Goal: Register for event/course

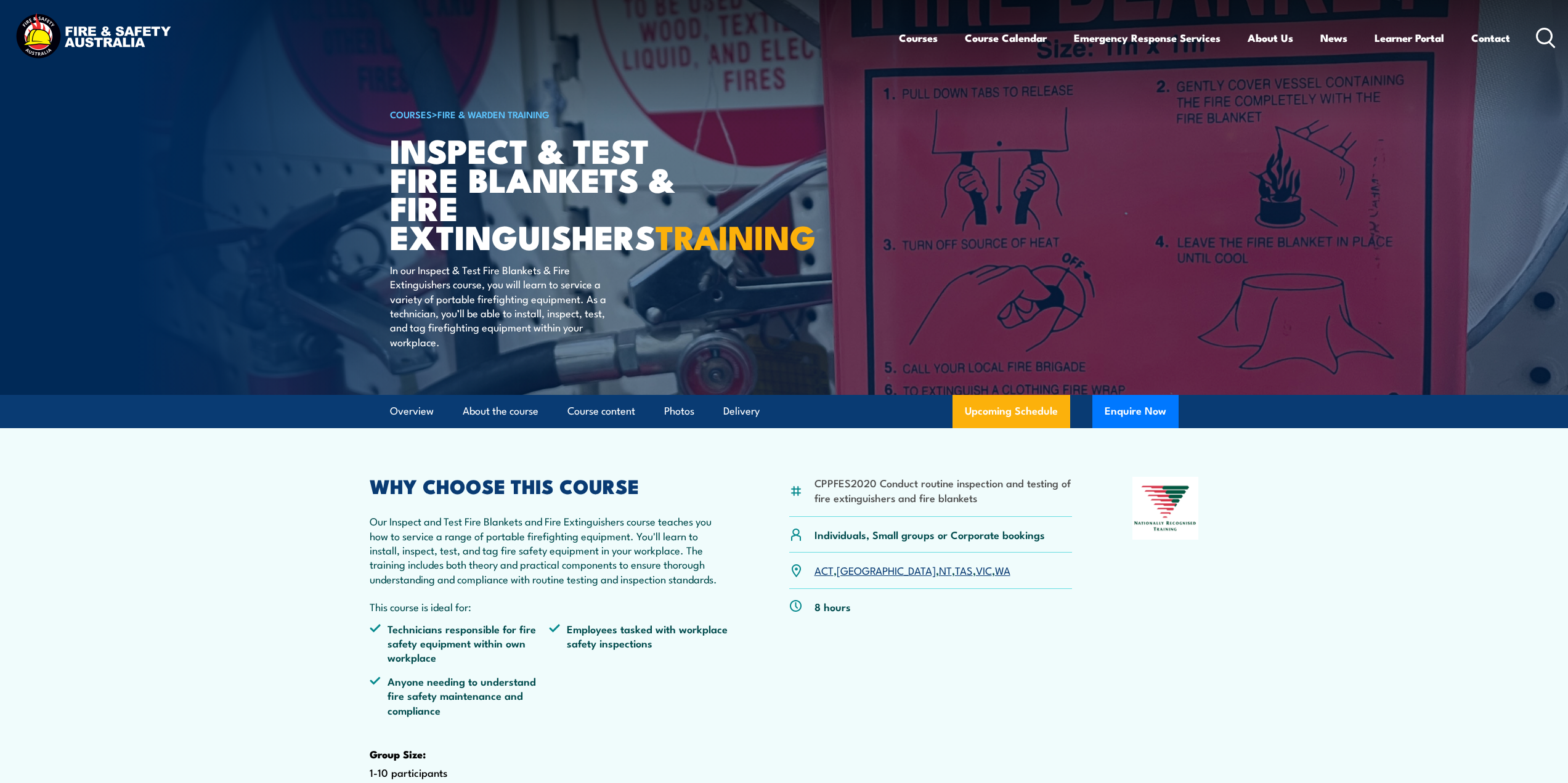
click at [414, 147] on h1 "Inspect & Test Fire Blankets & Fire Extinguishers TRAINING" at bounding box center [542, 193] width 304 height 115
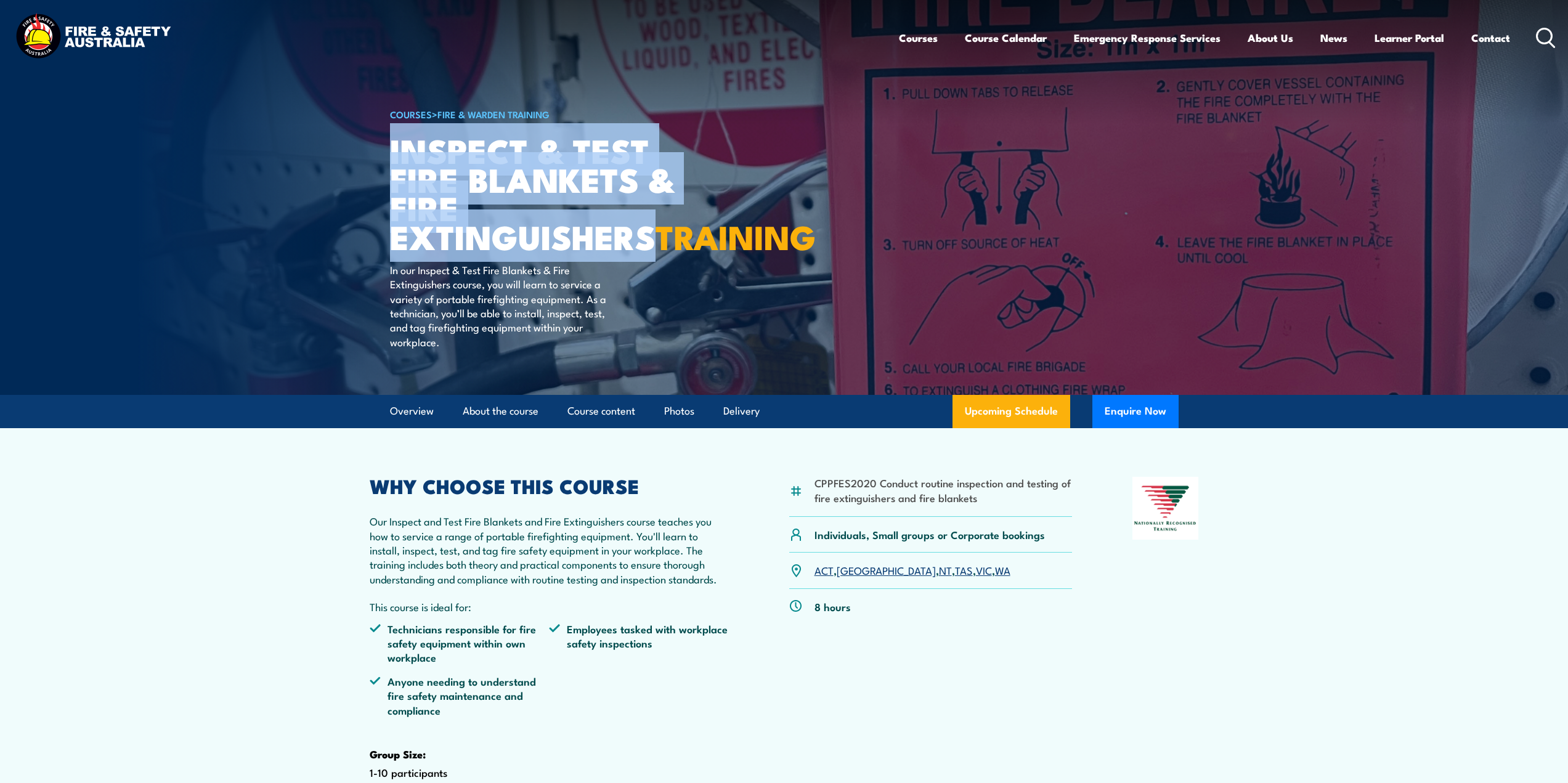
drag, startPoint x: 414, startPoint y: 147, endPoint x: 477, endPoint y: 220, distance: 96.4
click at [477, 220] on h1 "Inspect & Test Fire Blankets & Fire Extinguishers TRAINING" at bounding box center [542, 193] width 304 height 115
copy h1 "Inspect & Test Fire Blankets & Fire Extinguishers"
click at [273, 662] on section "CPPFES2020 Conduct routine inspection and testing of fire extinguishers and fir…" at bounding box center [784, 659] width 1568 height 460
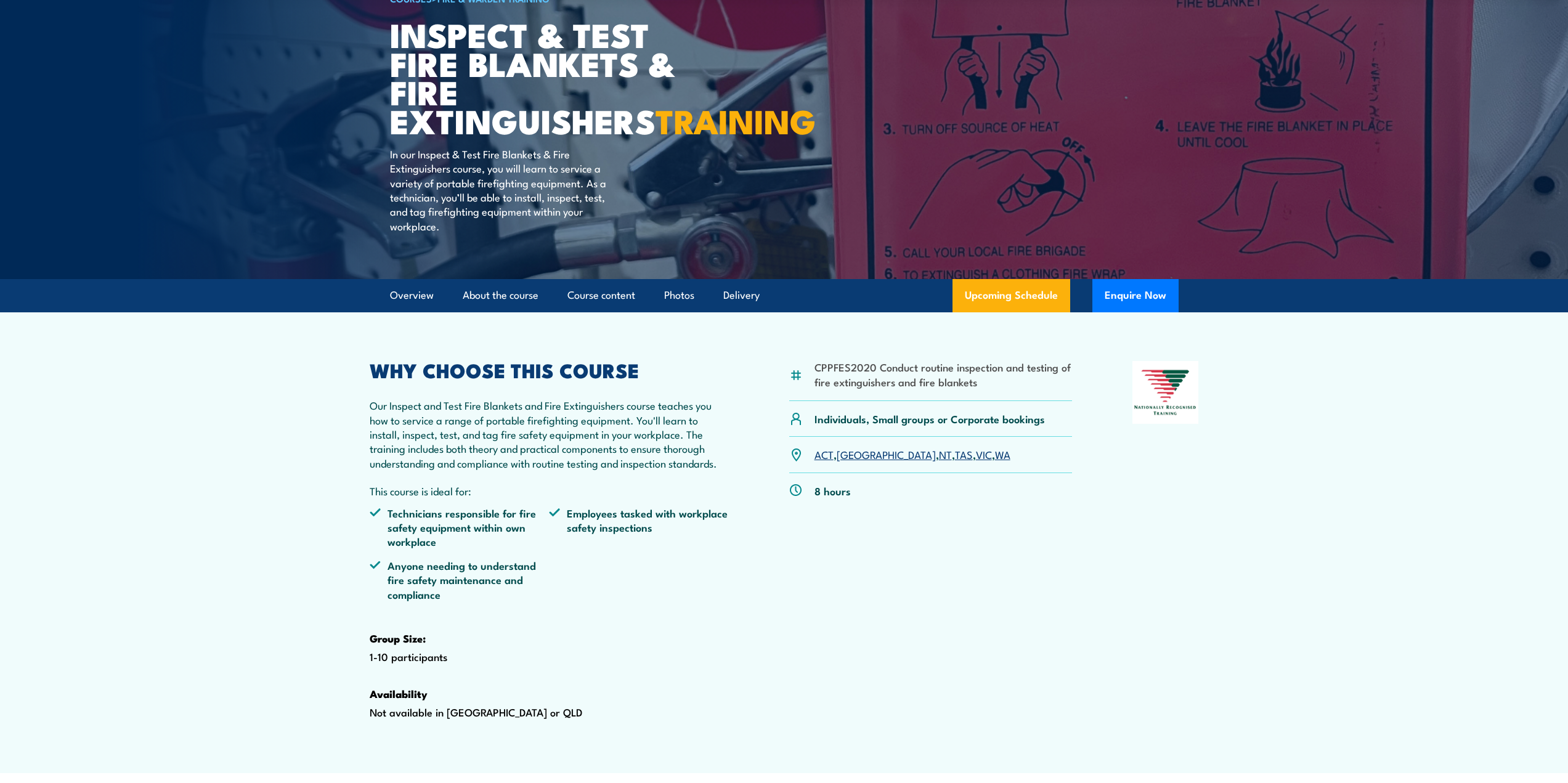
scroll to position [61, 0]
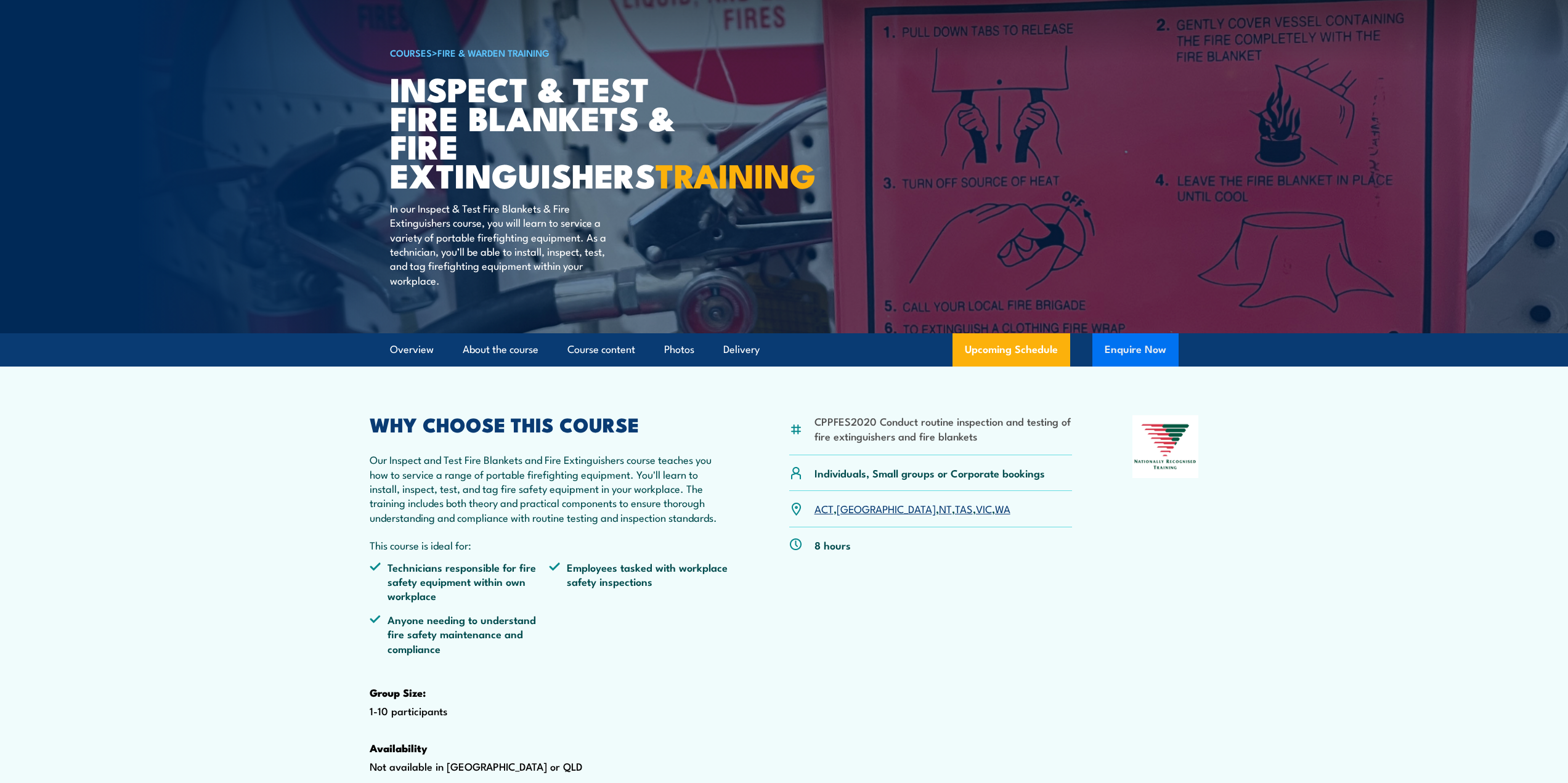
click at [1132, 366] on button "Enquire Now" at bounding box center [1135, 350] width 86 height 33
